Goal: Information Seeking & Learning: Check status

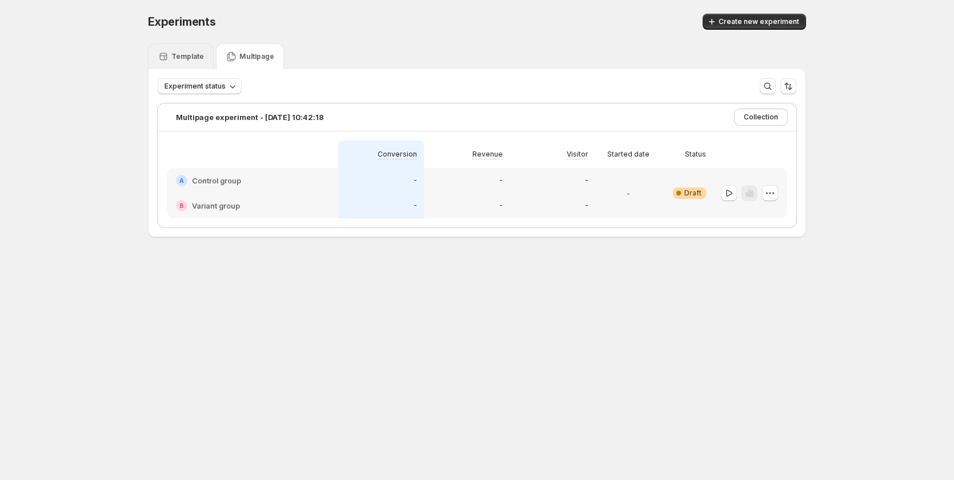
click at [190, 50] on div "Template" at bounding box center [181, 56] width 66 height 26
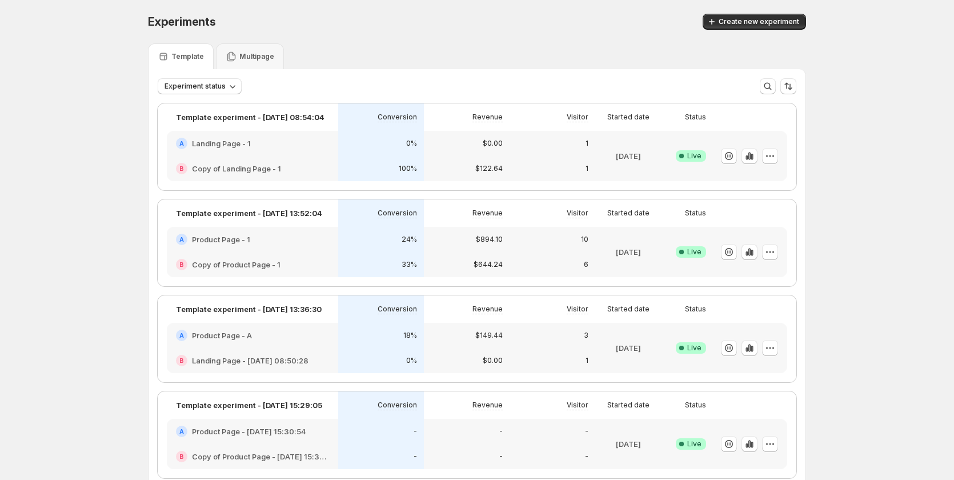
click at [322, 248] on div "A Product Page - 1" at bounding box center [252, 239] width 171 height 25
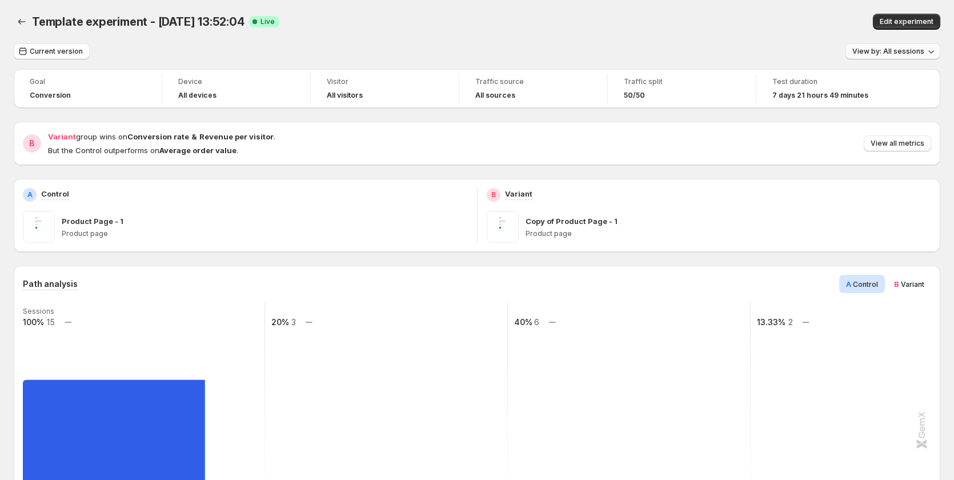
click at [898, 53] on span "View by: All sessions" at bounding box center [889, 51] width 72 height 9
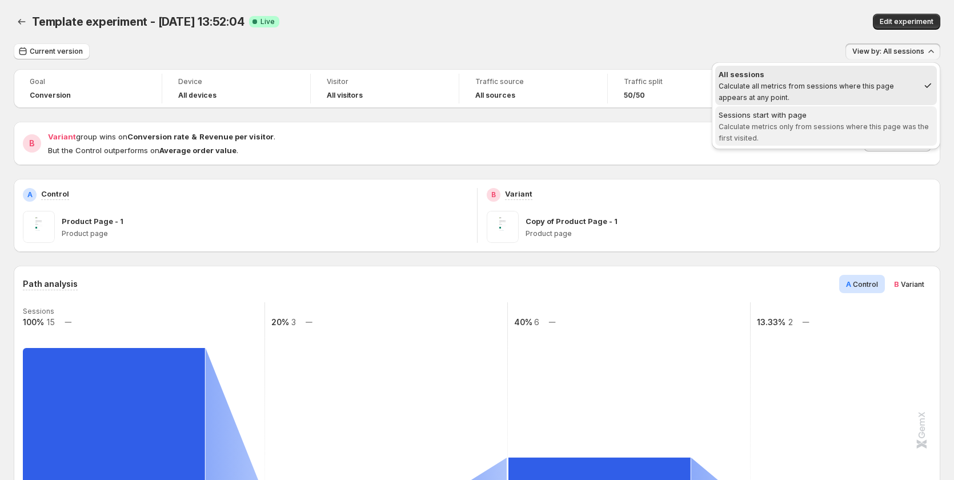
click at [886, 115] on div "Sessions start with page" at bounding box center [826, 114] width 215 height 11
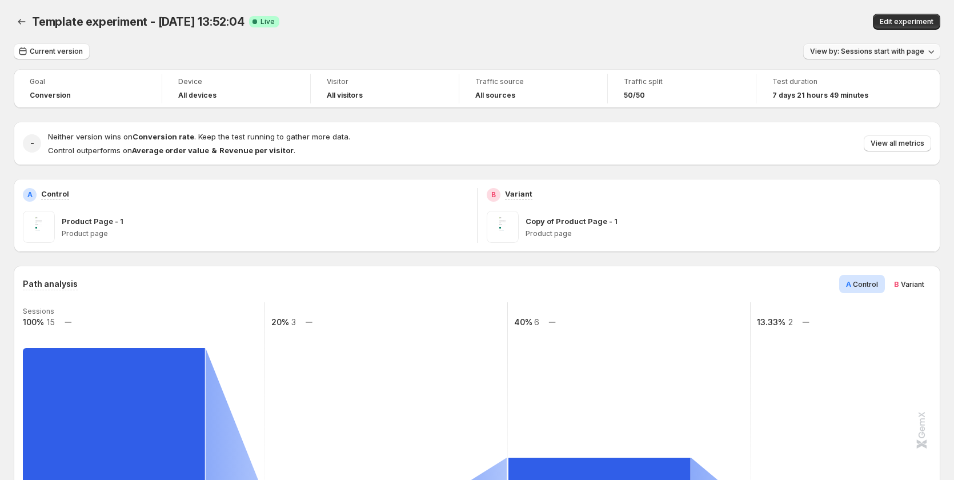
drag, startPoint x: 865, startPoint y: 51, endPoint x: 866, endPoint y: 59, distance: 8.1
click at [865, 51] on span "View by: Sessions start with page" at bounding box center [867, 51] width 114 height 9
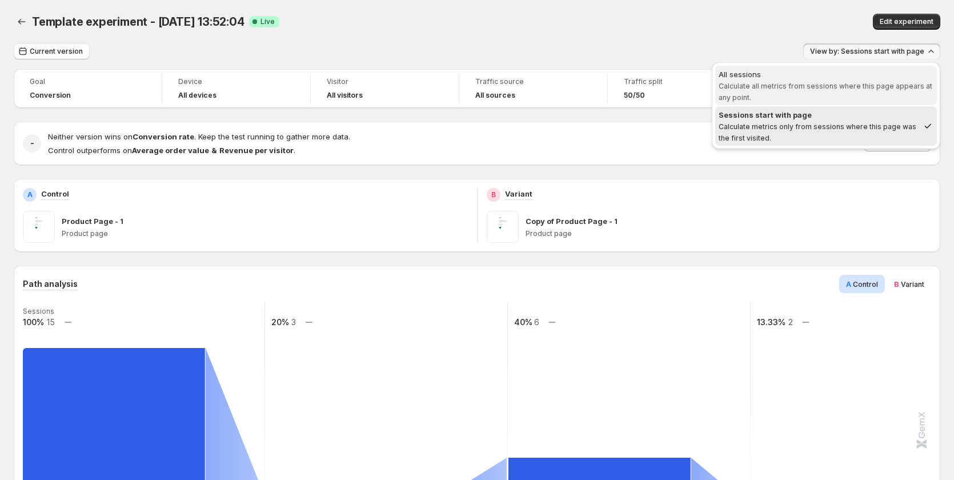
click at [860, 99] on span "All sessions Calculate all metrics from sessions where this page appears at any…" at bounding box center [826, 86] width 215 height 34
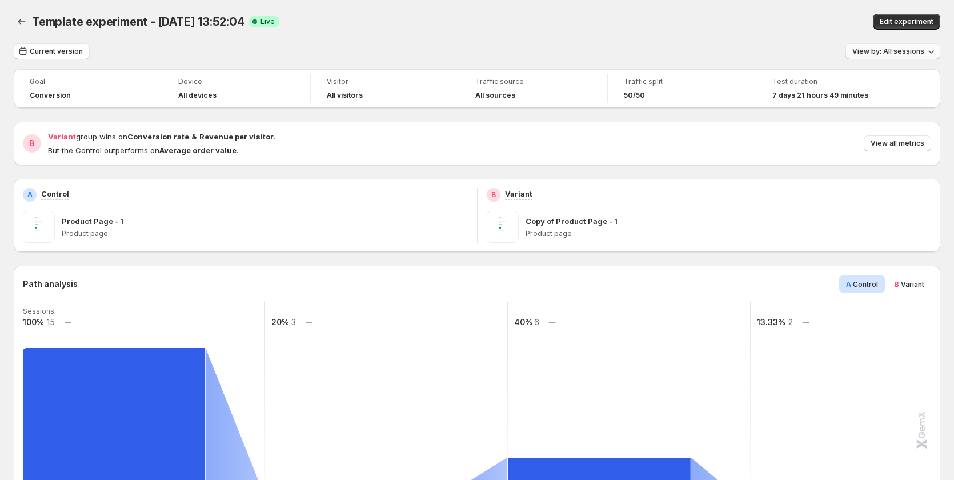
click at [902, 49] on span "View by: All sessions" at bounding box center [889, 51] width 72 height 9
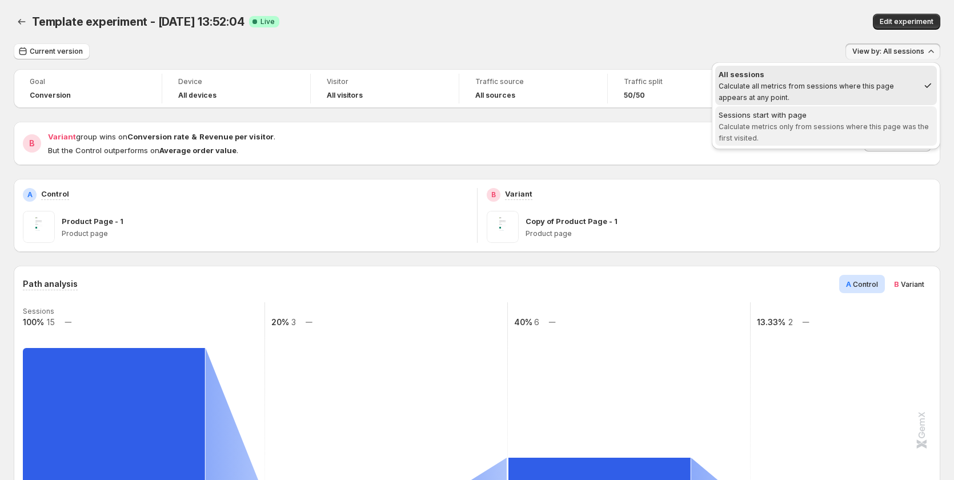
click at [899, 109] on div "Sessions start with page" at bounding box center [826, 114] width 215 height 11
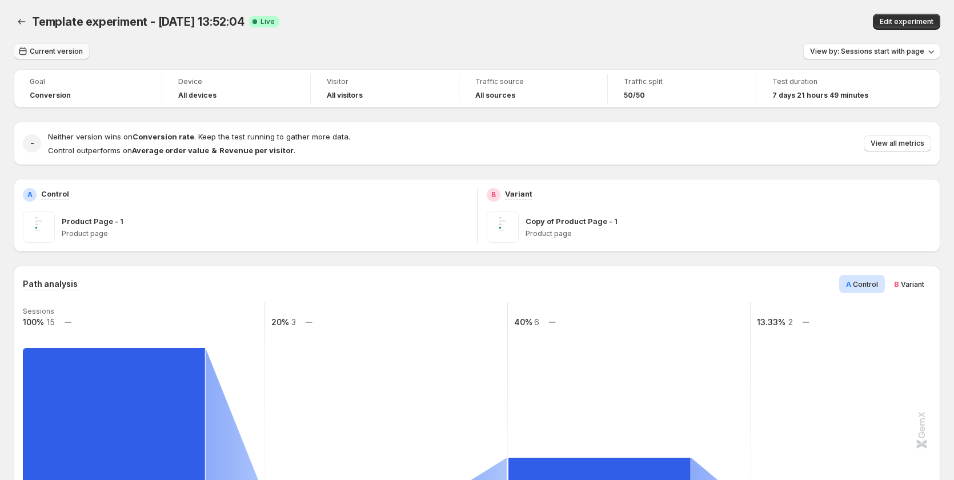
click at [48, 49] on span "Current version" at bounding box center [56, 51] width 53 height 9
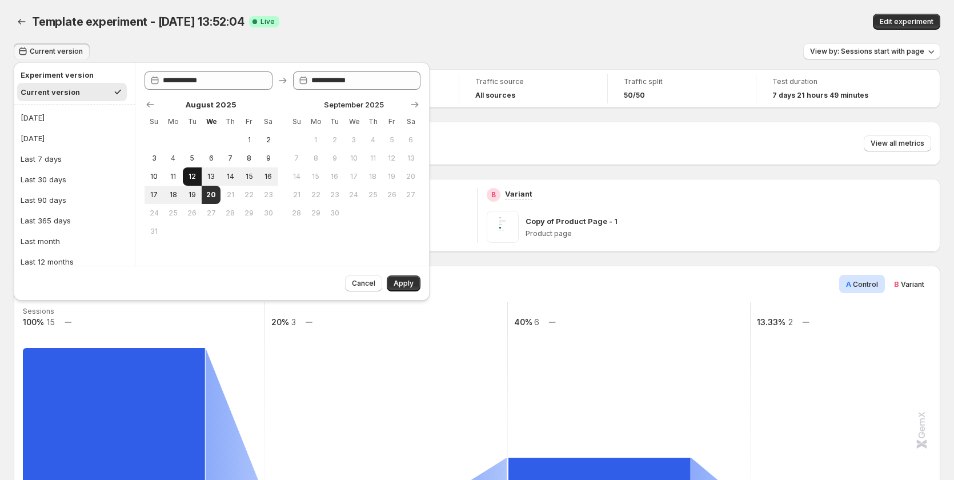
click at [190, 176] on span "12" at bounding box center [192, 176] width 10 height 9
click at [209, 194] on span "20" at bounding box center [211, 194] width 10 height 9
type input "**********"
click at [409, 287] on span "Apply" at bounding box center [404, 283] width 20 height 9
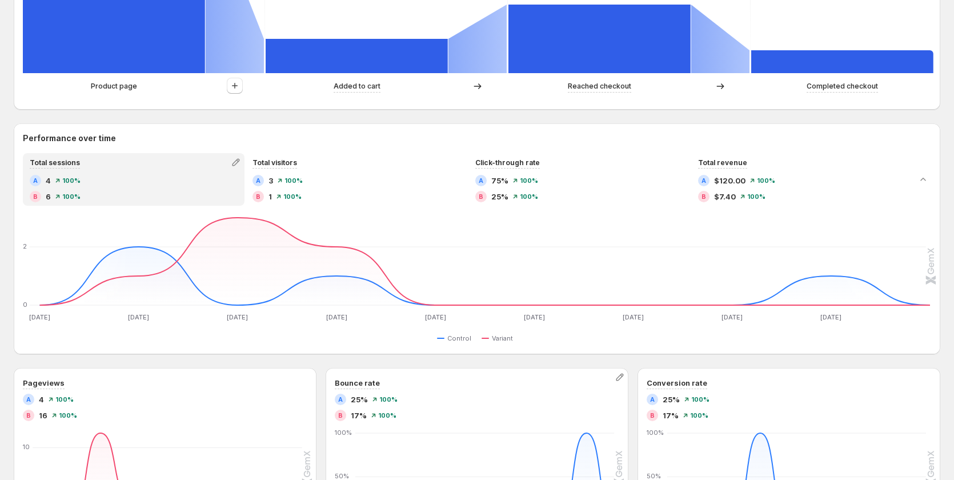
scroll to position [457, 0]
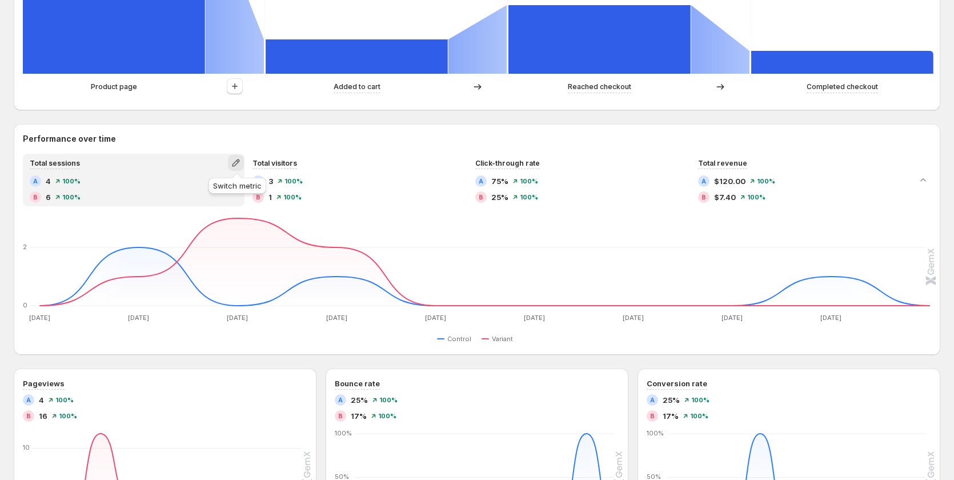
click at [233, 160] on icon "button" at bounding box center [235, 162] width 11 height 11
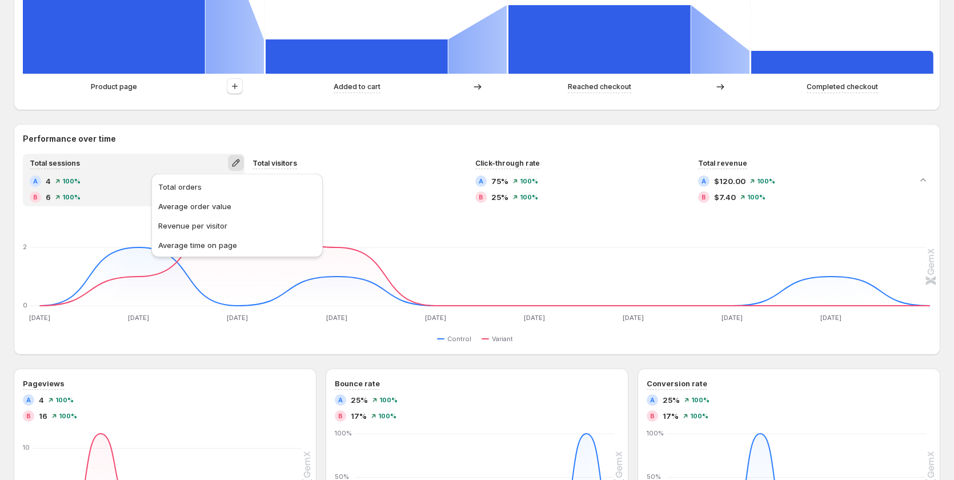
click at [221, 138] on h2 "Performance over time" at bounding box center [477, 138] width 909 height 11
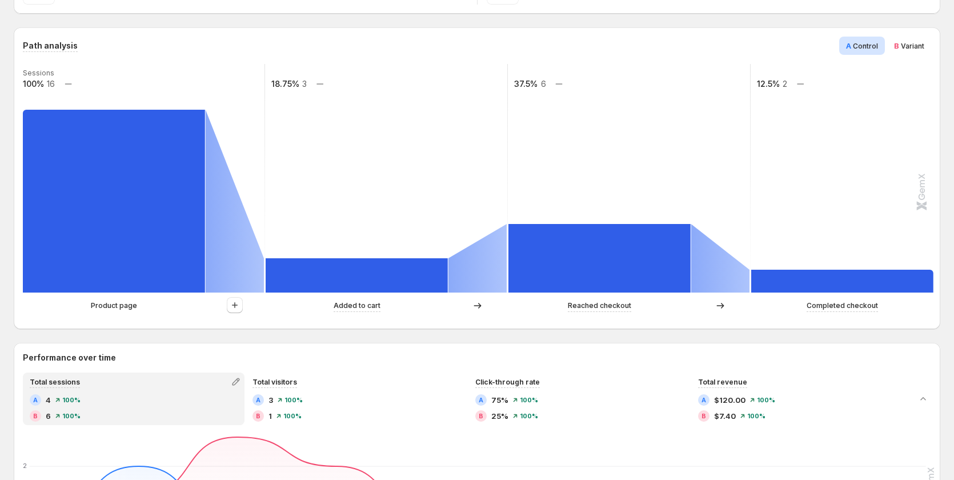
scroll to position [400, 0]
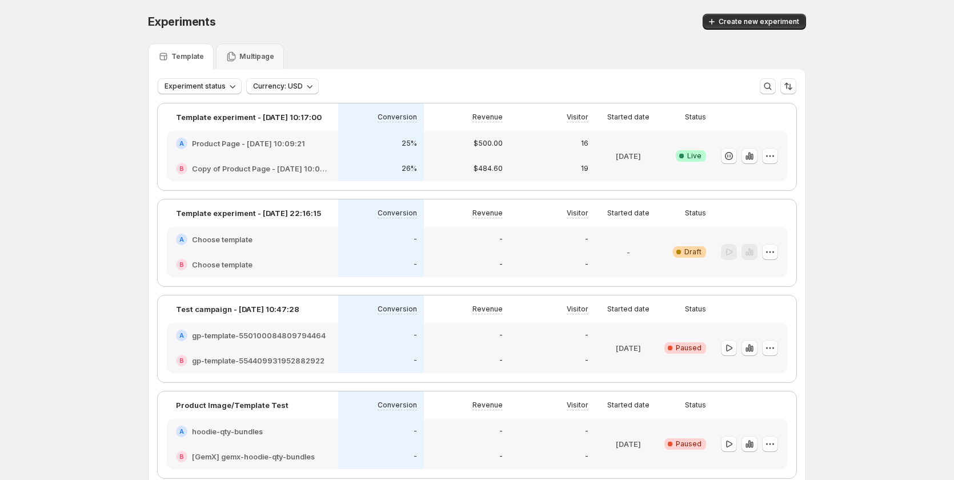
click at [342, 163] on div "26%" at bounding box center [381, 168] width 86 height 25
